Goal: Task Accomplishment & Management: Manage account settings

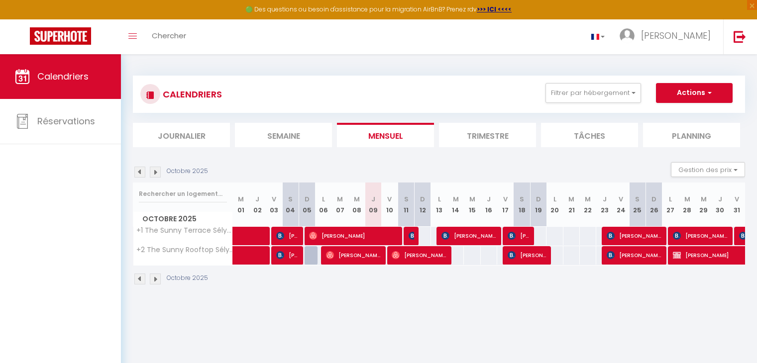
select select
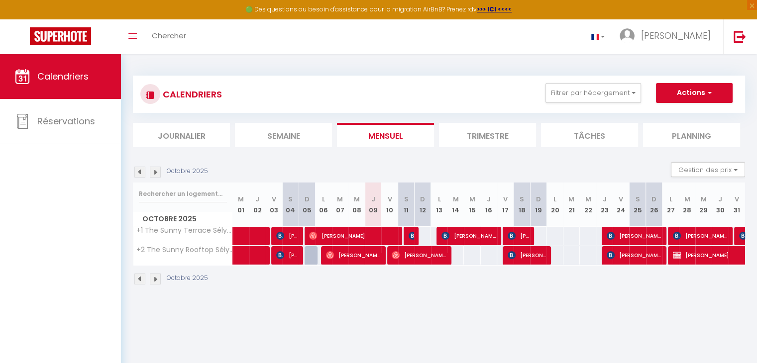
select select
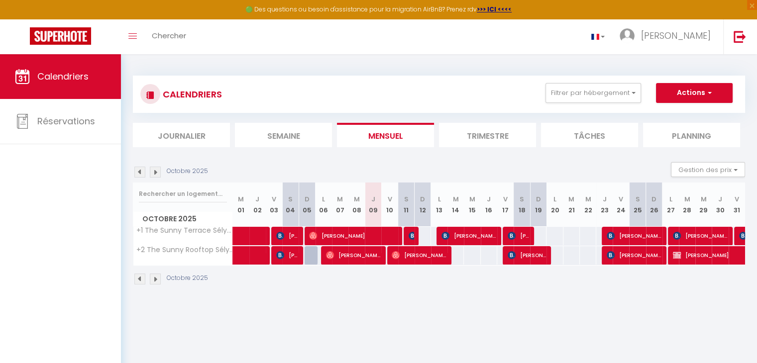
select select
click at [378, 254] on span "[PERSON_NAME]" at bounding box center [353, 255] width 55 height 19
select select "OK"
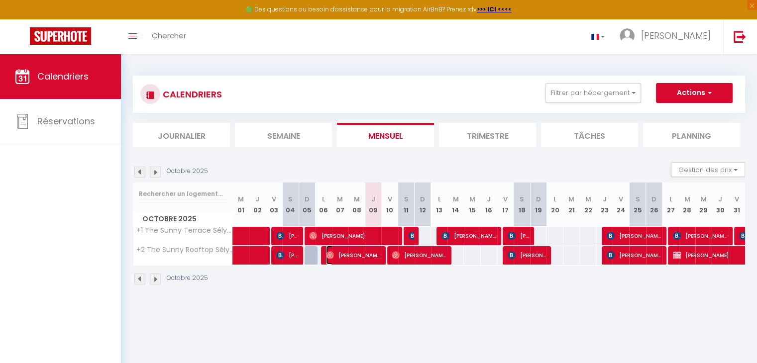
select select "0"
select select "1"
select select
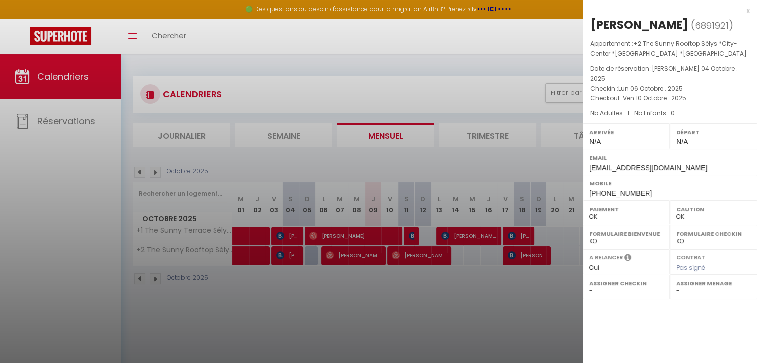
click at [393, 256] on div at bounding box center [378, 181] width 757 height 363
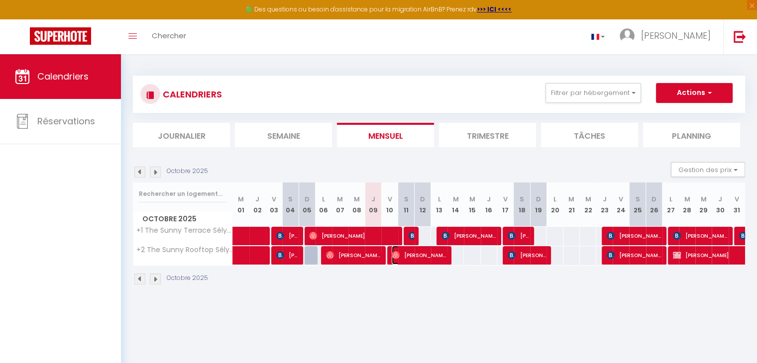
click at [393, 256] on img at bounding box center [396, 255] width 8 height 8
